Goal: Task Accomplishment & Management: Use online tool/utility

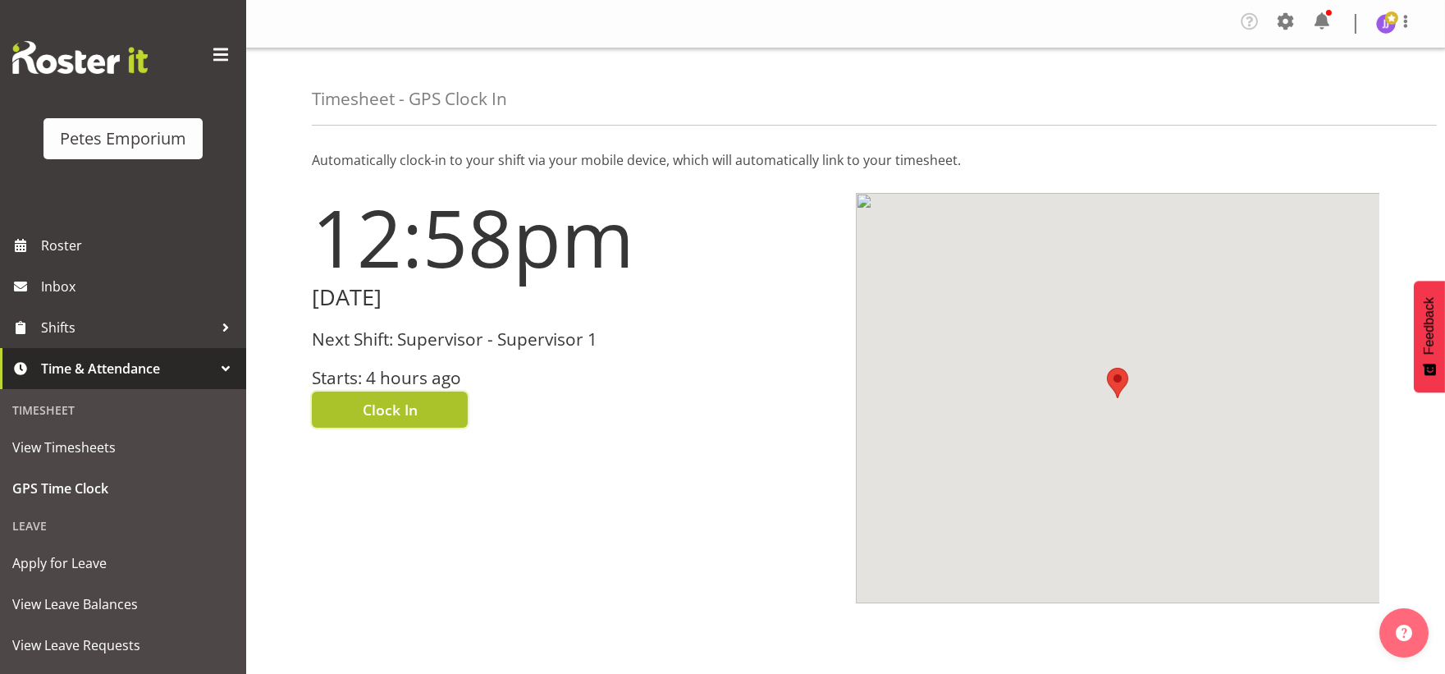
click at [383, 414] on span "Clock In" at bounding box center [390, 409] width 55 height 21
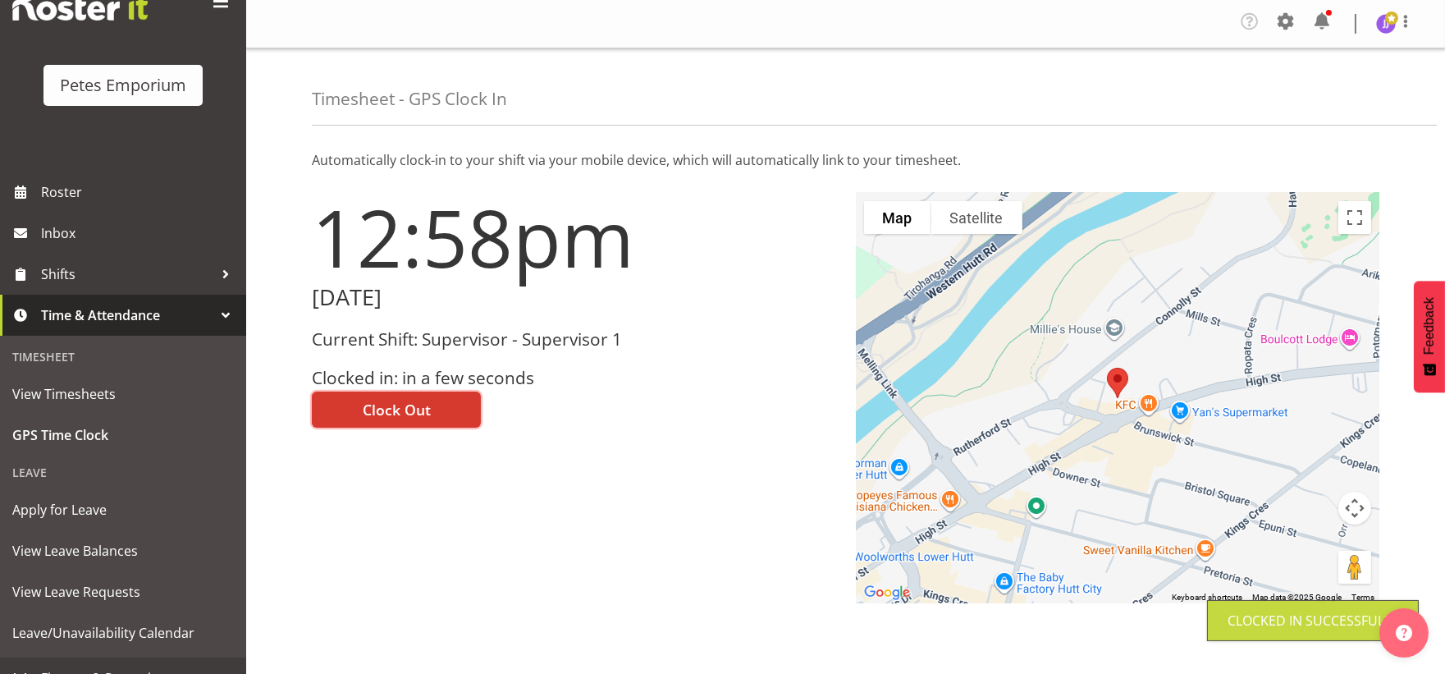
scroll to position [77, 0]
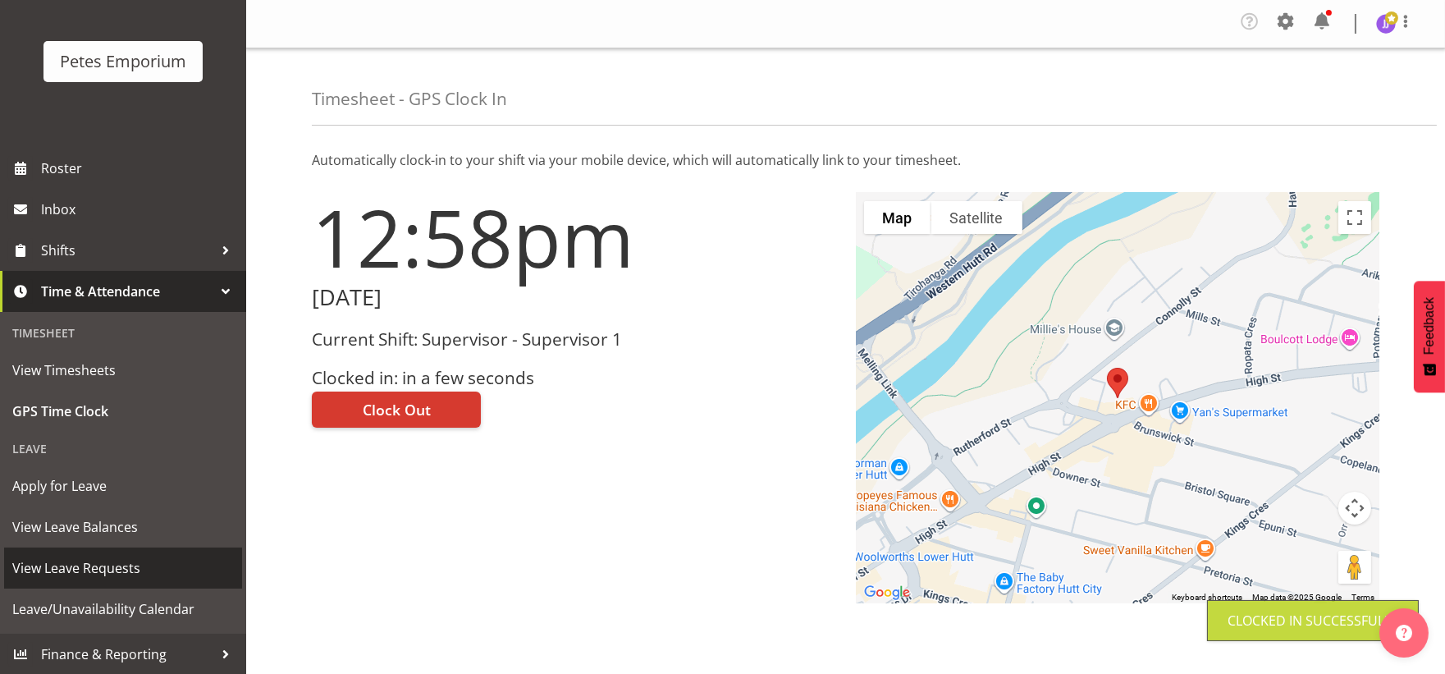
click at [125, 569] on span "View Leave Requests" at bounding box center [123, 568] width 222 height 25
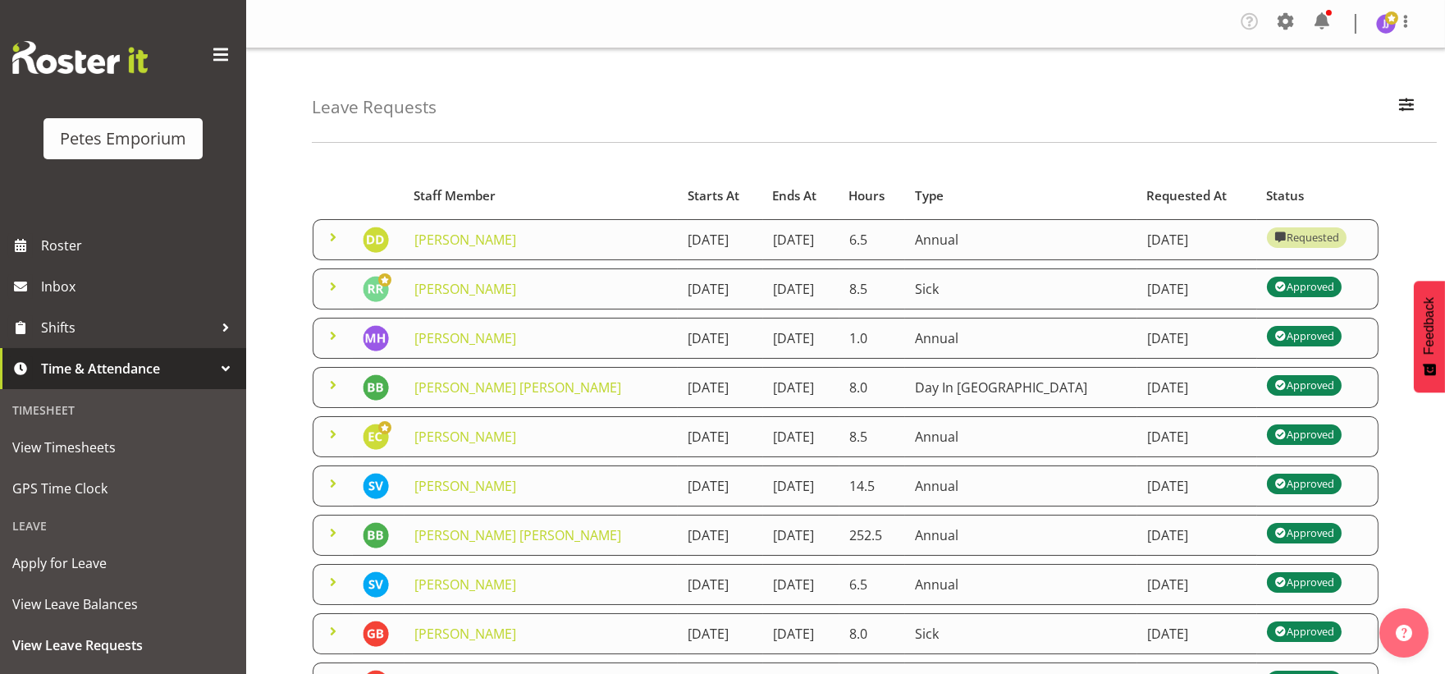
click at [334, 236] on span at bounding box center [333, 237] width 20 height 20
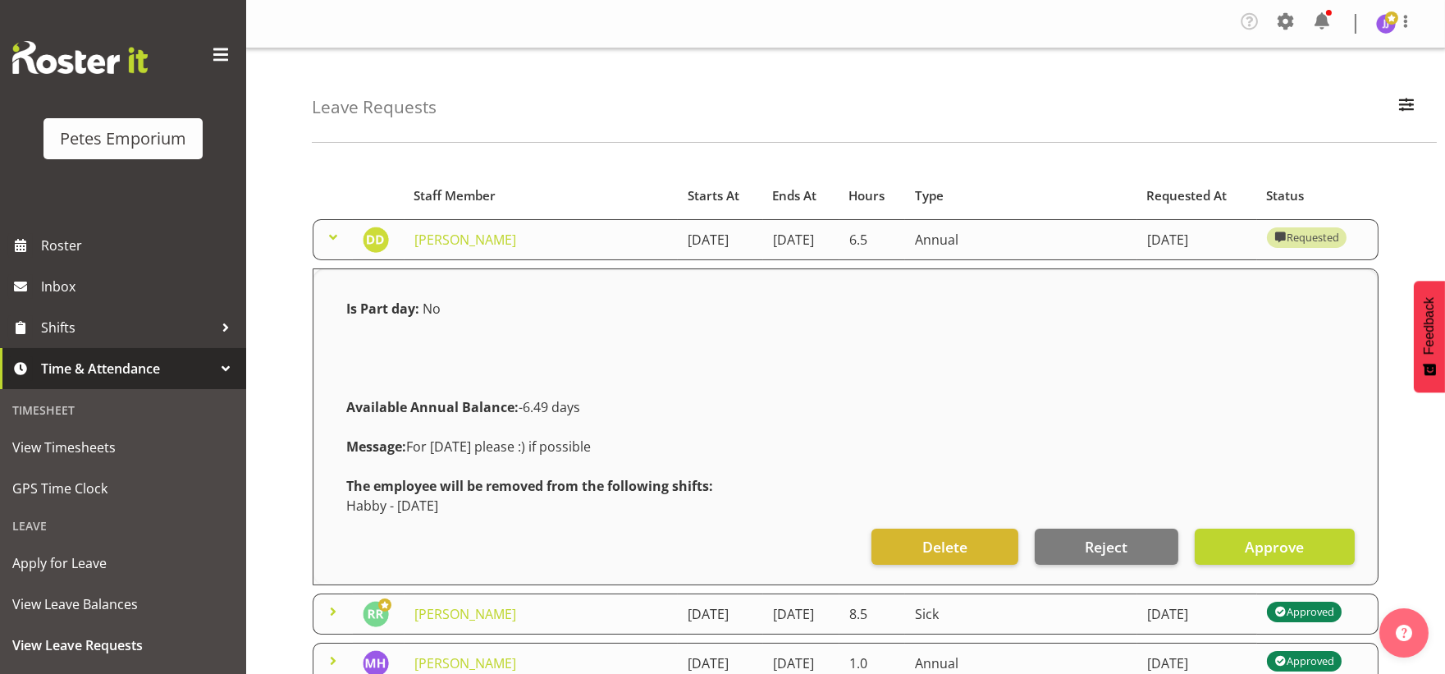
click at [334, 236] on span at bounding box center [333, 237] width 20 height 20
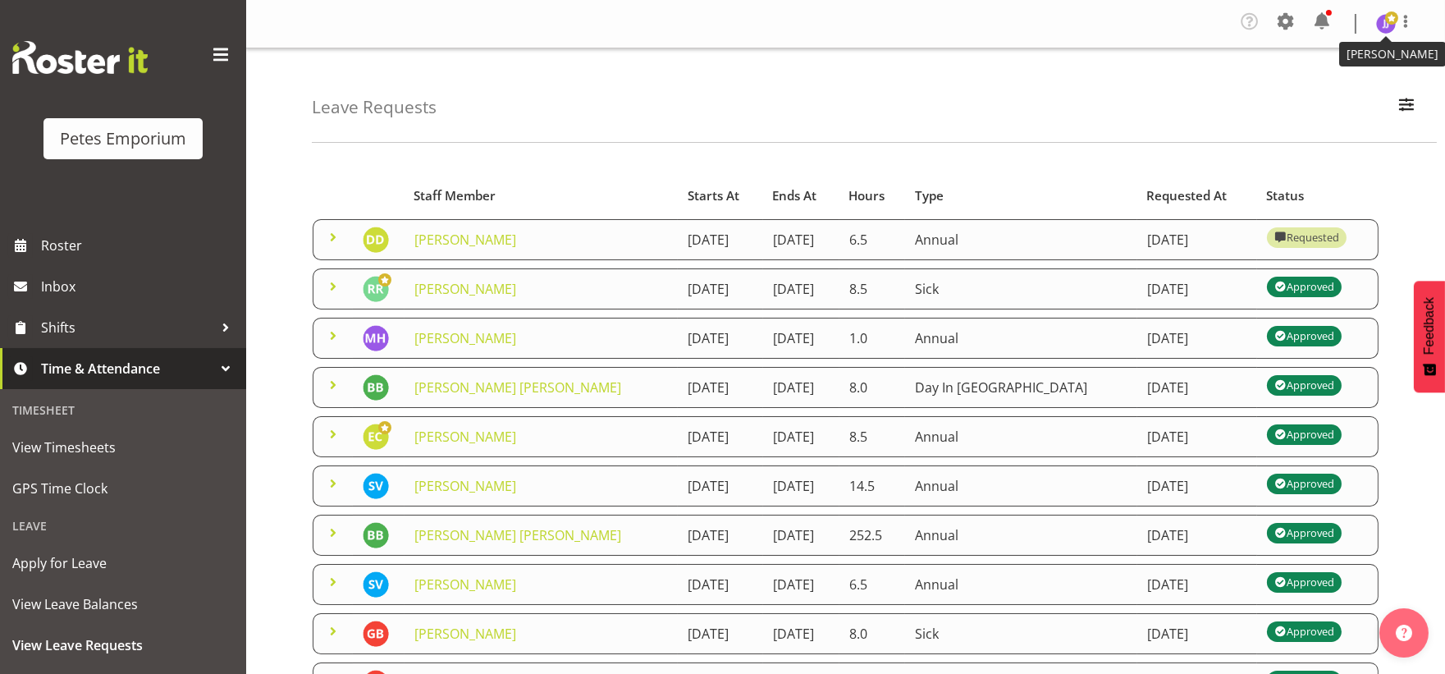
click at [1389, 29] on img at bounding box center [1386, 24] width 20 height 20
click at [1324, 85] on link "Log Out" at bounding box center [1337, 91] width 158 height 30
